Goal: Use online tool/utility: Utilize a website feature to perform a specific function

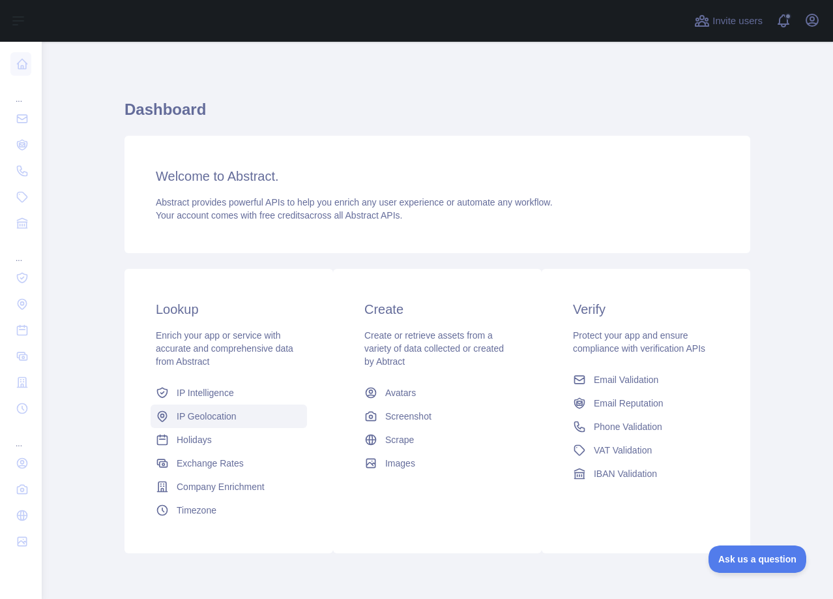
click at [195, 412] on span "IP Geolocation" at bounding box center [207, 415] width 60 height 13
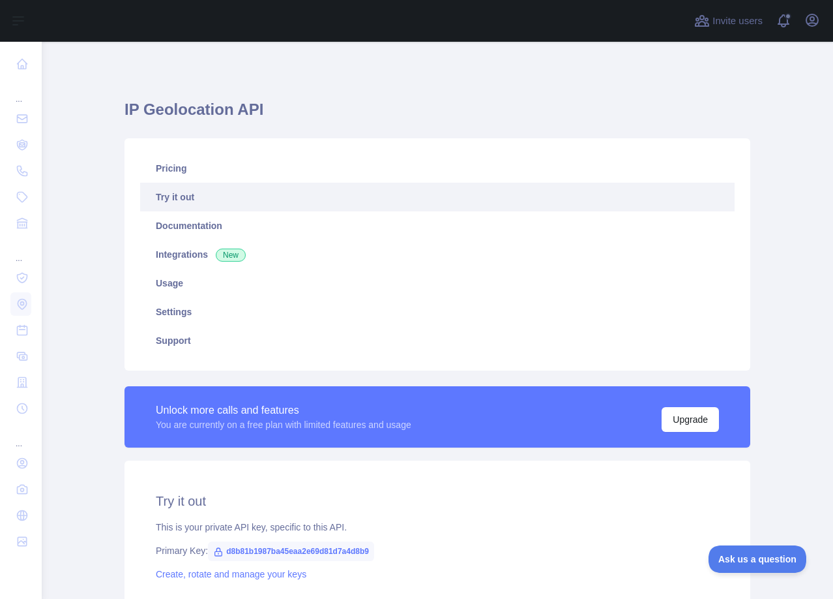
type textarea "**********"
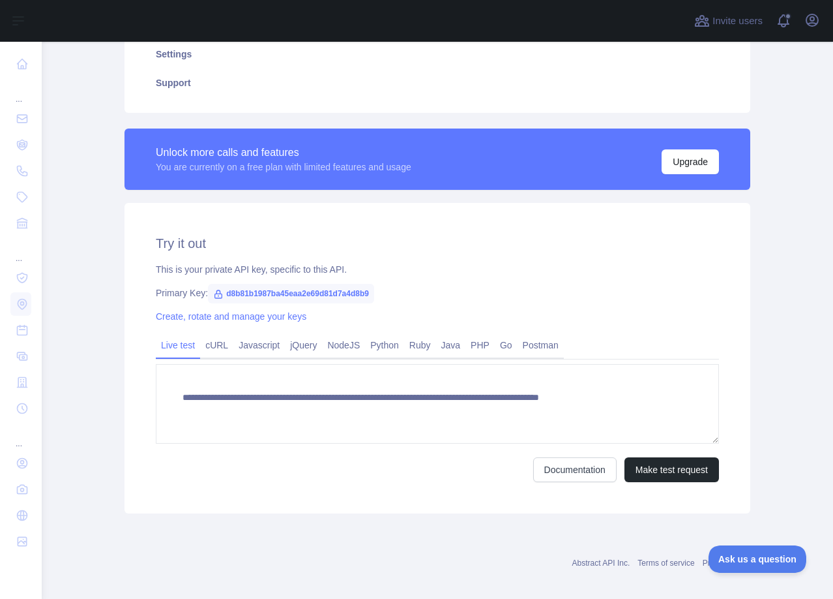
scroll to position [261, 0]
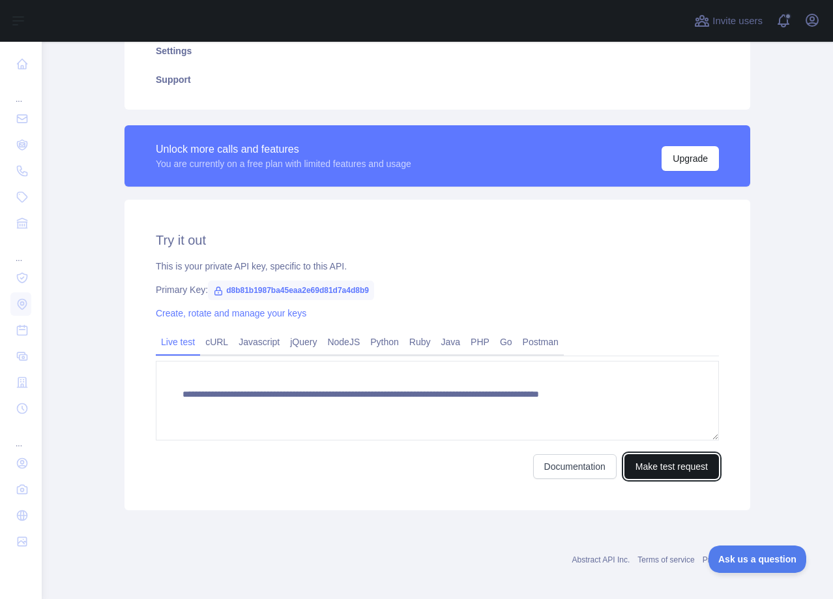
click at [651, 469] on button "Make test request" at bounding box center [672, 466] width 95 height 25
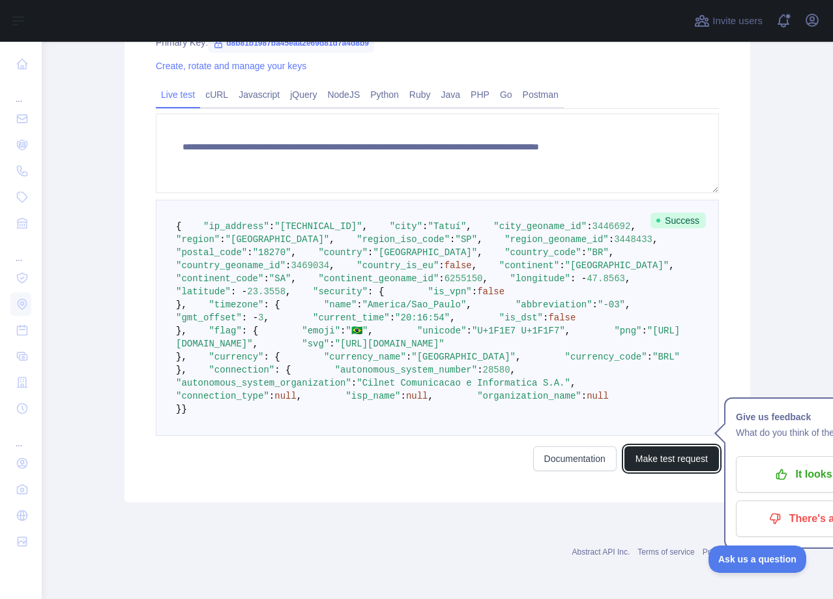
scroll to position [909, 0]
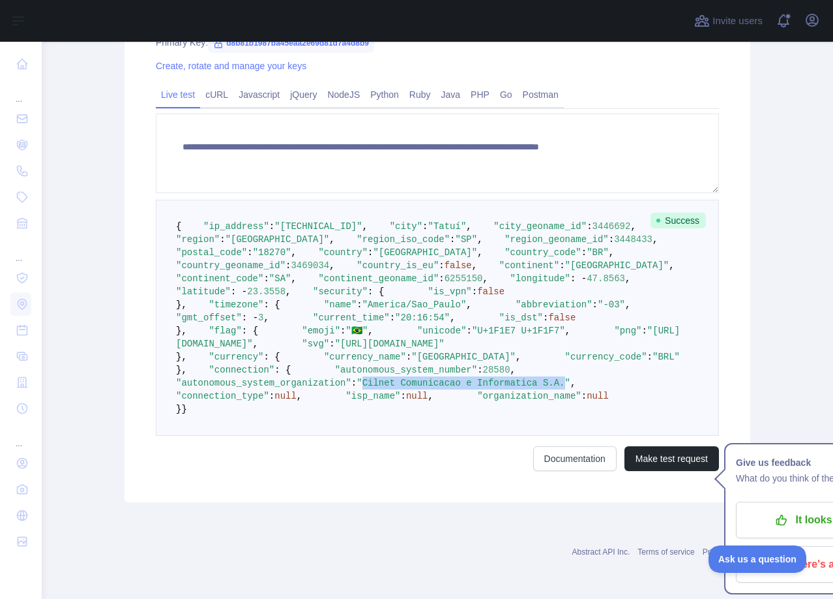
drag, startPoint x: 387, startPoint y: 334, endPoint x: 571, endPoint y: 333, distance: 183.9
click at [571, 378] on span ""Cilnet Comunicacao e Informatica S.A."" at bounding box center [464, 383] width 214 height 10
copy span "Cilnet Comunicacao e Informatica S.A."
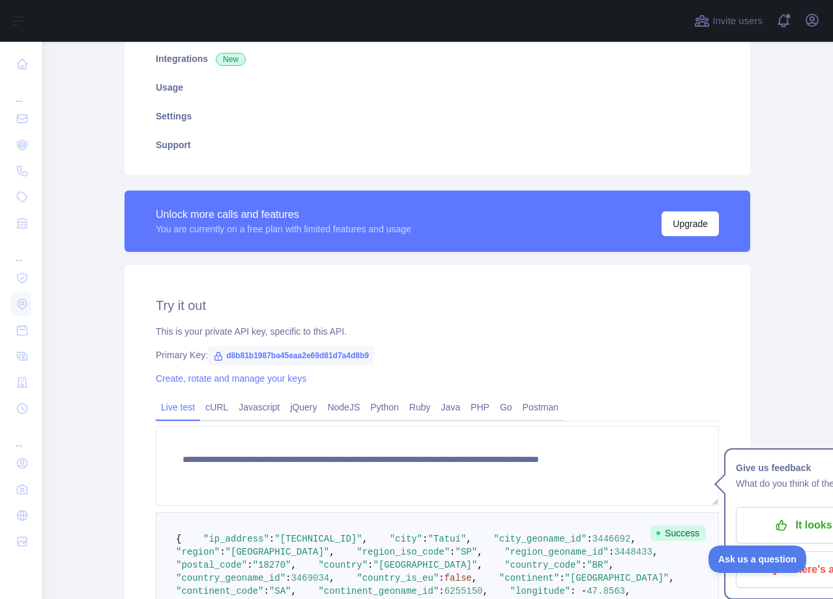
scroll to position [192, 0]
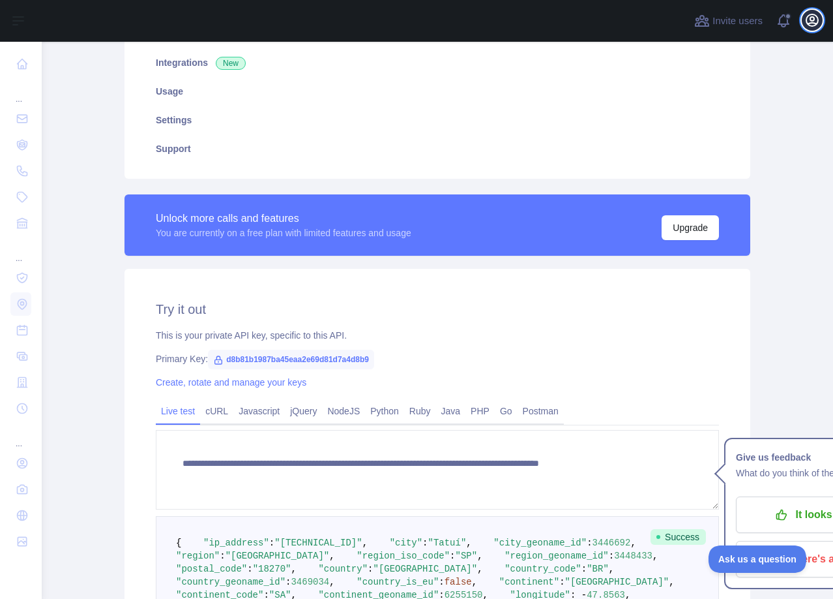
click at [809, 25] on icon "button" at bounding box center [813, 20] width 12 height 12
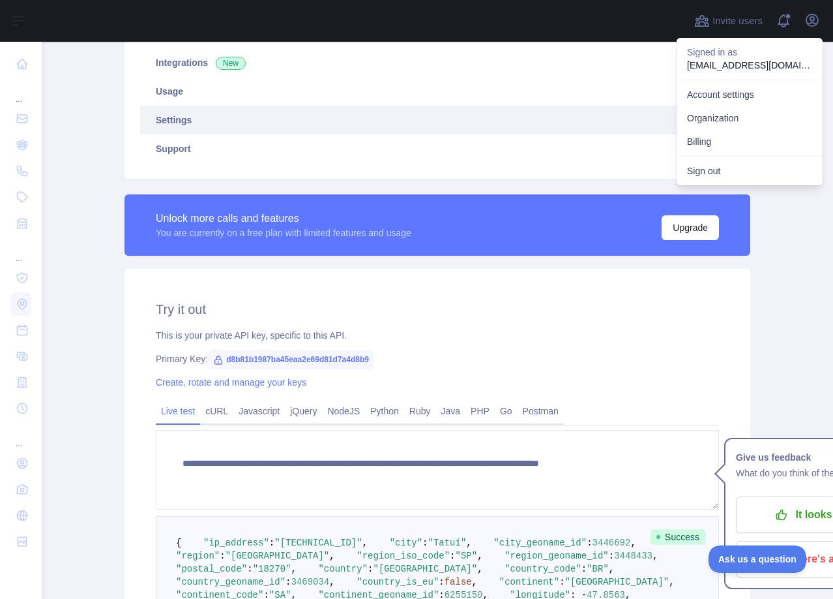
click at [573, 110] on link "Settings" at bounding box center [437, 120] width 595 height 29
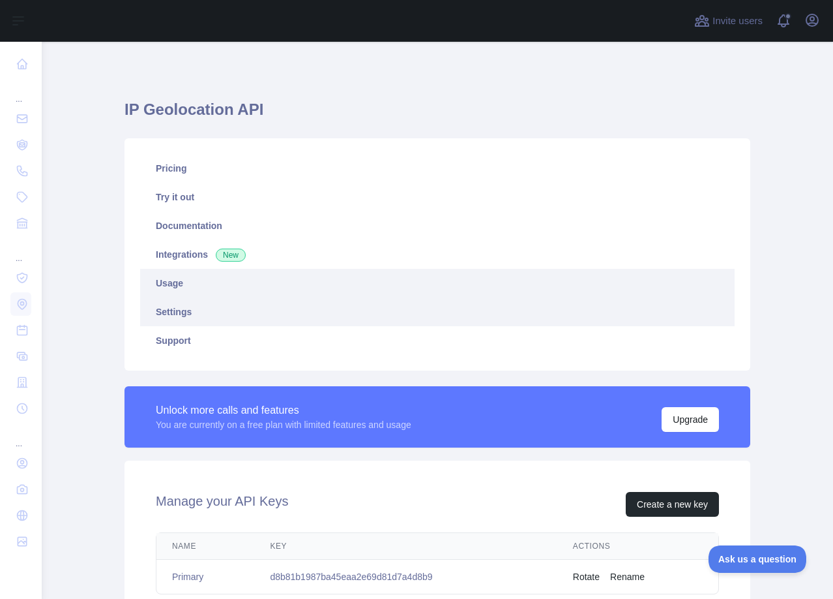
click at [172, 280] on link "Usage" at bounding box center [437, 283] width 595 height 29
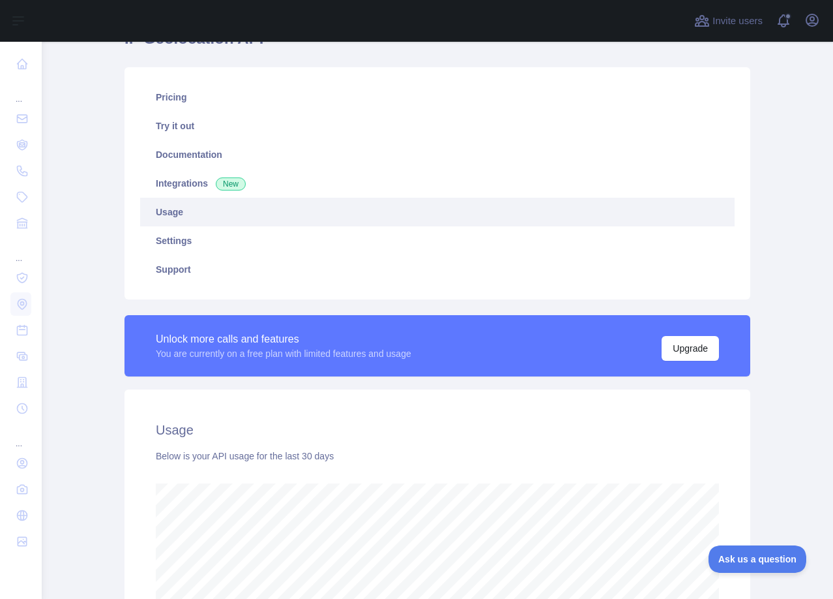
scroll to position [39, 0]
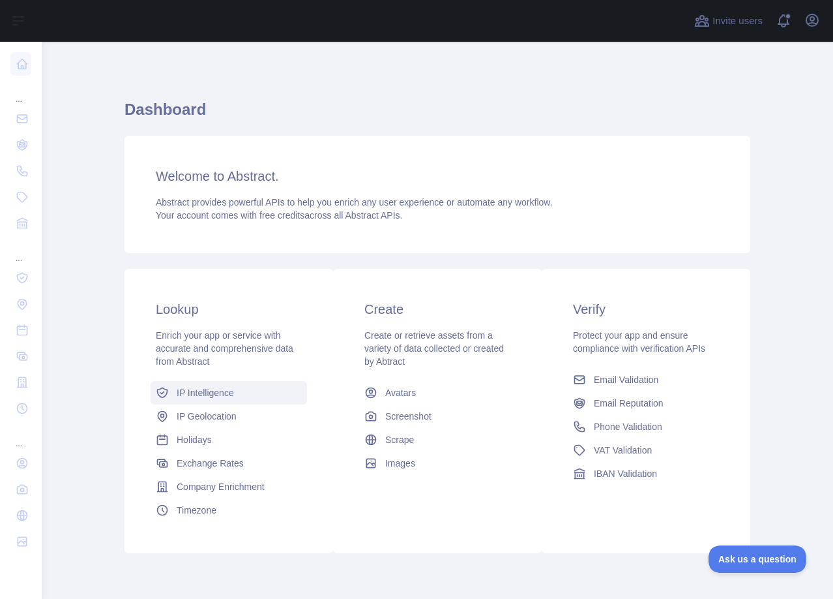
click at [210, 394] on span "IP Intelligence" at bounding box center [205, 392] width 57 height 13
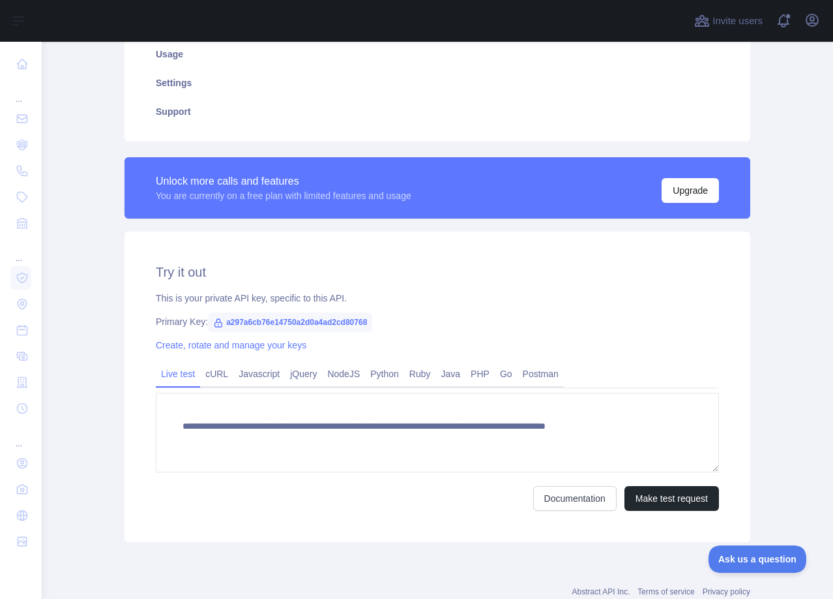
scroll to position [261, 0]
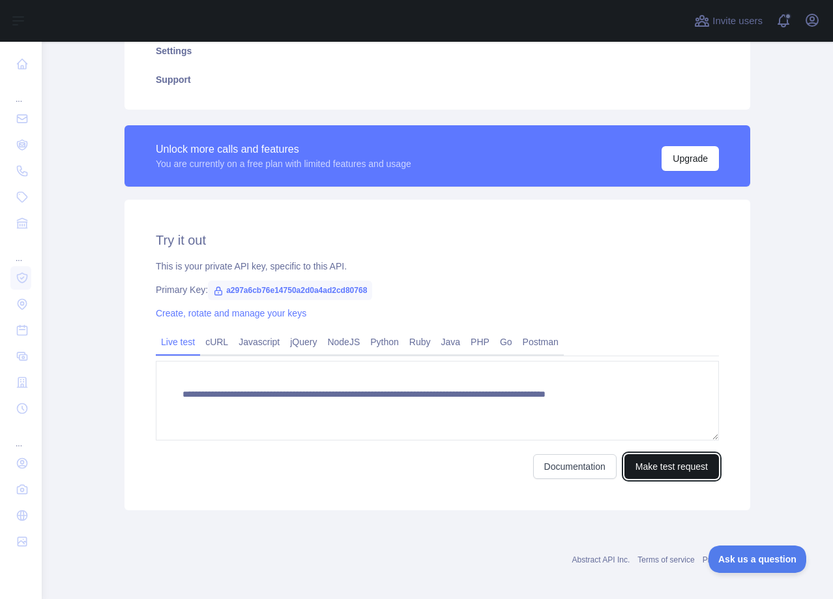
click at [647, 468] on button "Make test request" at bounding box center [672, 466] width 95 height 25
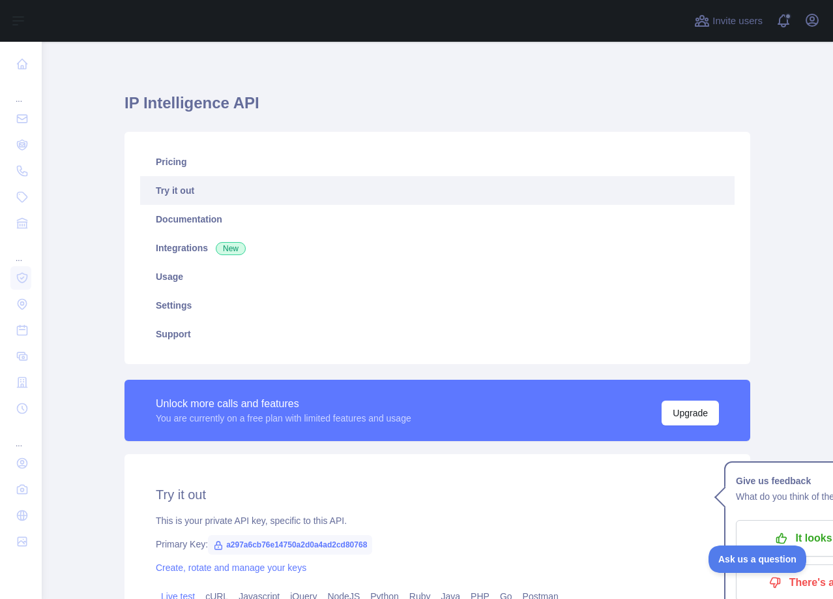
scroll to position [0, 0]
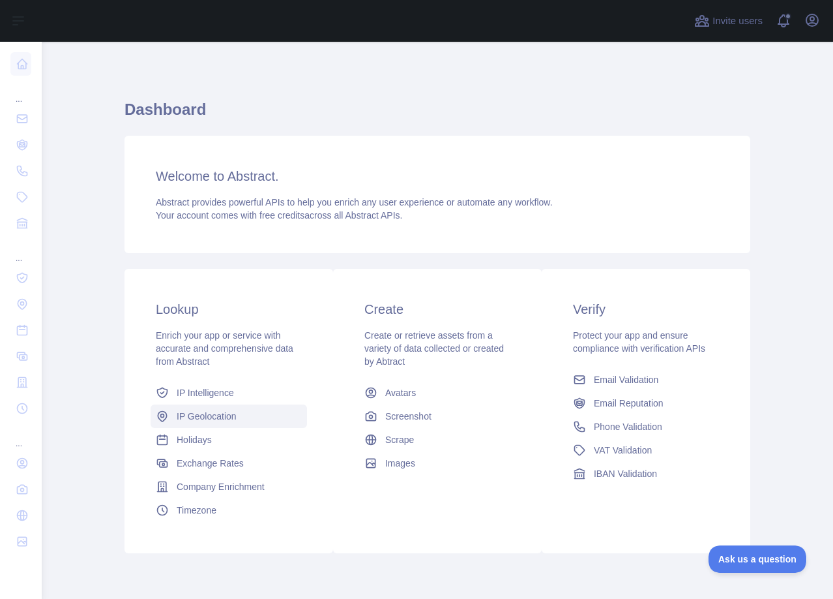
click at [220, 414] on span "IP Geolocation" at bounding box center [207, 415] width 60 height 13
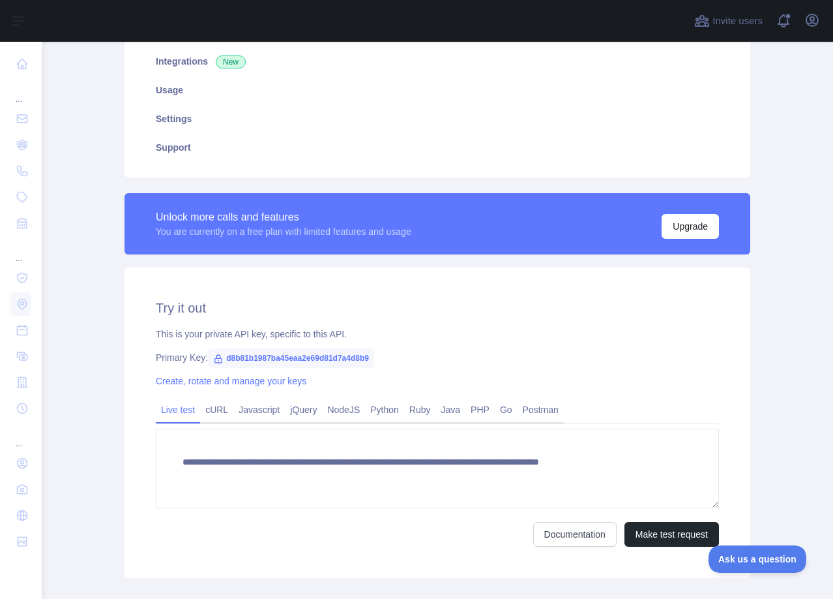
scroll to position [261, 0]
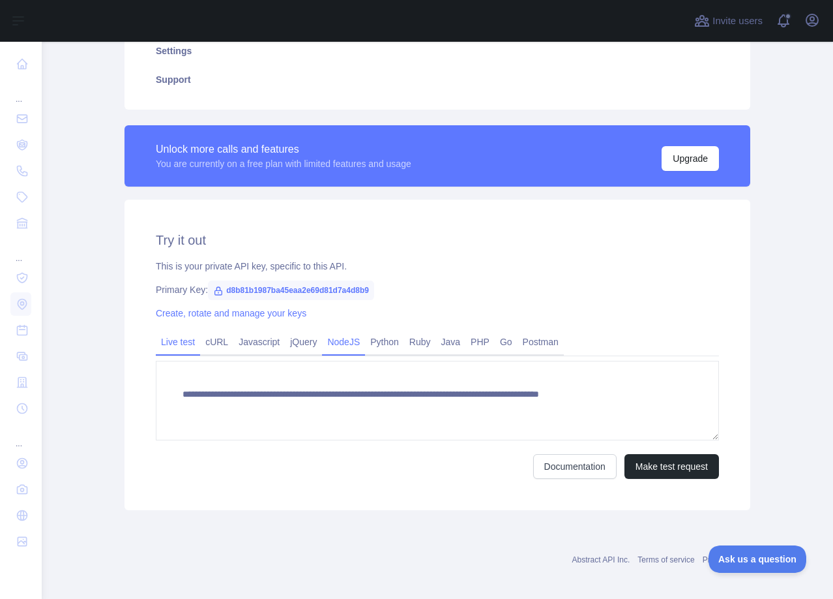
click at [338, 336] on link "NodeJS" at bounding box center [343, 341] width 43 height 21
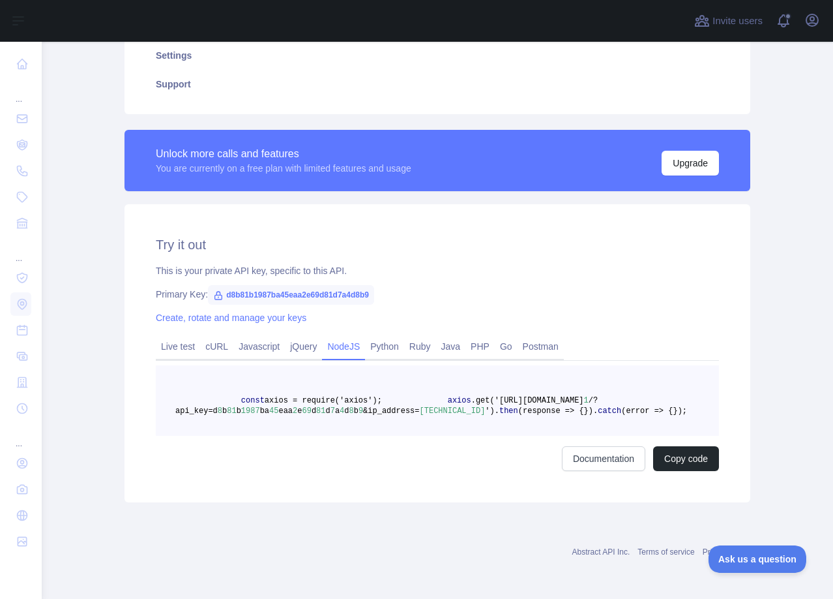
scroll to position [308, 0]
